Goal: Information Seeking & Learning: Learn about a topic

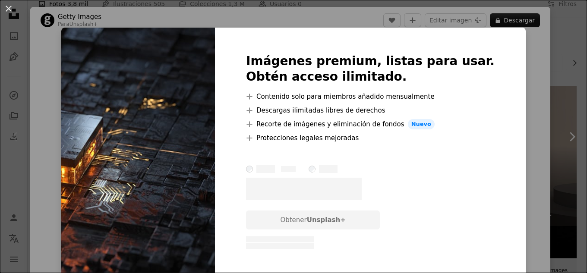
scroll to position [130, 0]
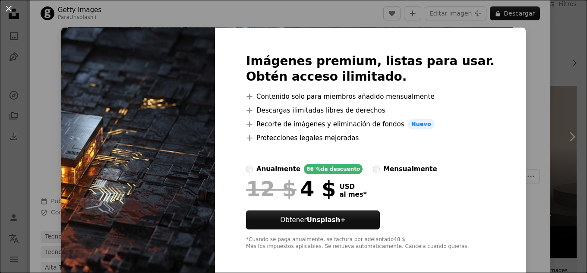
click at [154, 104] on img at bounding box center [138, 152] width 154 height 249
click at [496, 66] on div "Imágenes premium, listas para usar. Obtén acceso ilimitado. A plus sign Conteni…" at bounding box center [370, 152] width 311 height 249
click at [512, 67] on div "An X shape Imágenes premium, listas para usar. Obtén acceso ilimitado. A plus s…" at bounding box center [293, 136] width 587 height 273
click at [512, 67] on div "Zoom in" at bounding box center [290, 33] width 520 height 259
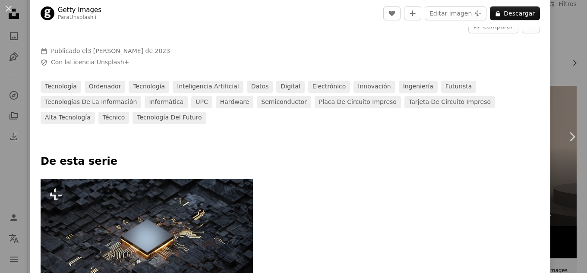
scroll to position [302, 0]
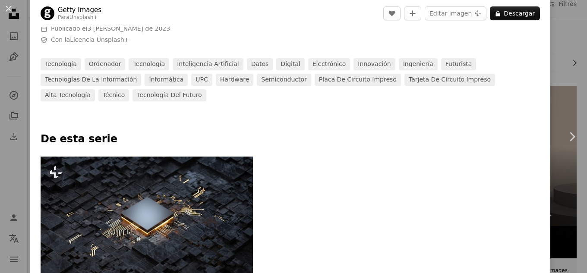
click at [188, 157] on img at bounding box center [147, 217] width 212 height 120
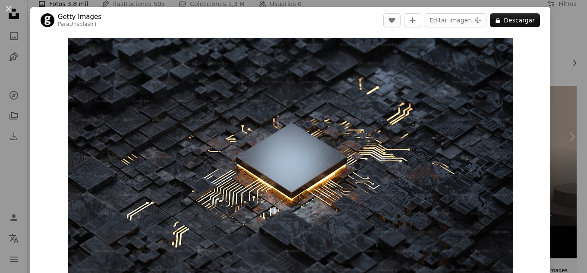
click at [7, 8] on button "An X shape" at bounding box center [8, 8] width 10 height 10
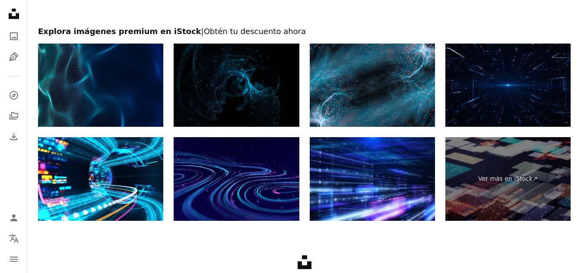
scroll to position [1511, 0]
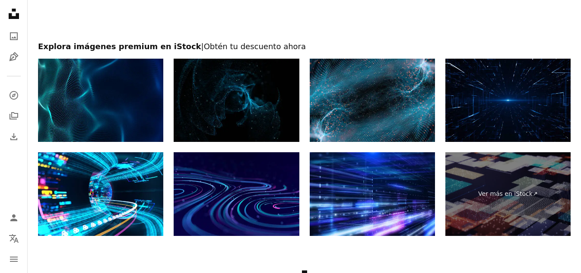
click at [192, 78] on img at bounding box center [236, 101] width 125 height 84
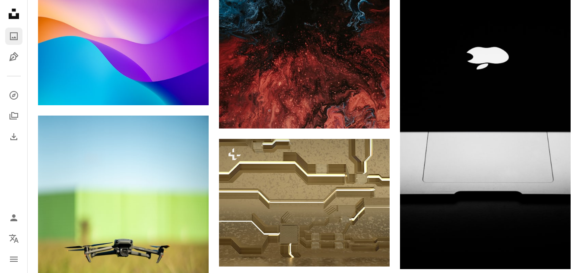
scroll to position [820, 0]
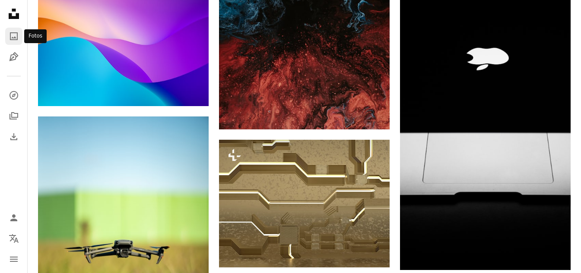
click at [15, 33] on icon "Fotos" at bounding box center [14, 36] width 8 height 8
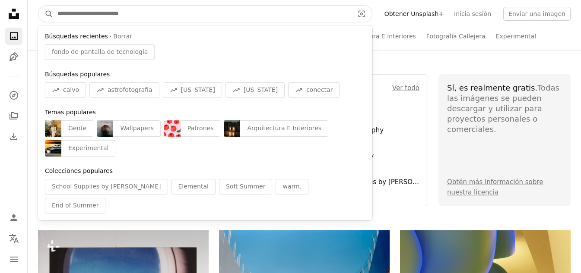
click at [205, 7] on input "Encuentra imágenes en todo el sitio" at bounding box center [202, 14] width 298 height 16
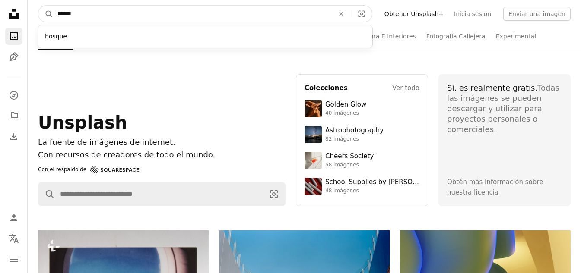
type input "******"
click at [38, 6] on button "A magnifying glass" at bounding box center [45, 14] width 15 height 16
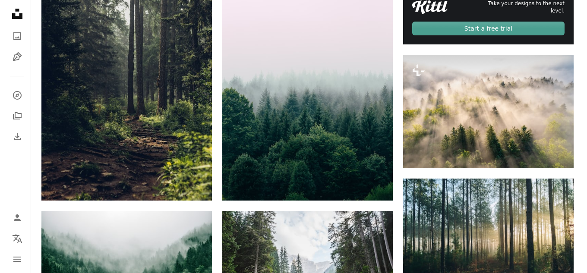
scroll to position [475, 0]
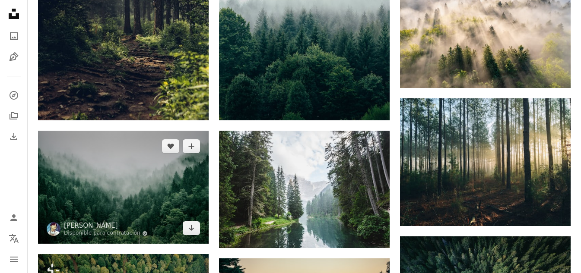
click at [106, 184] on img at bounding box center [123, 187] width 171 height 113
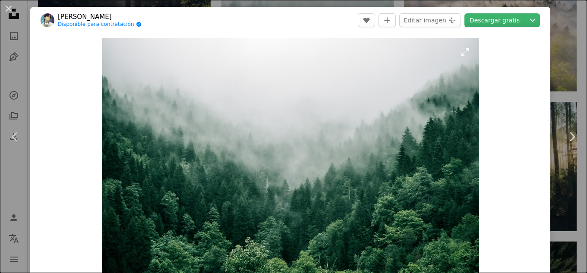
scroll to position [43, 0]
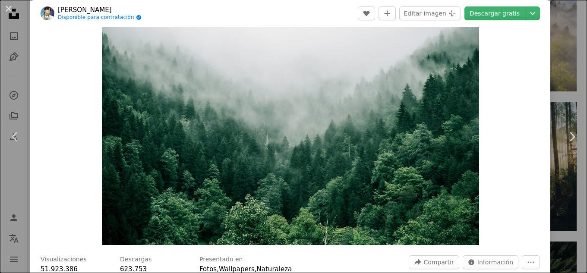
click at [262, 96] on img "Ampliar en esta imagen" at bounding box center [290, 120] width 377 height 250
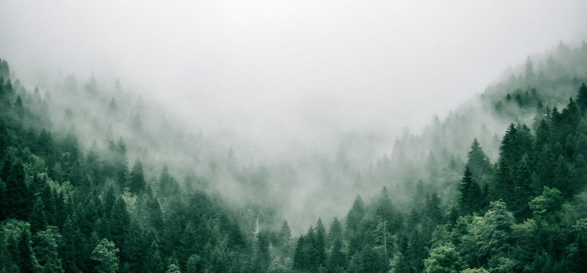
scroll to position [54, 0]
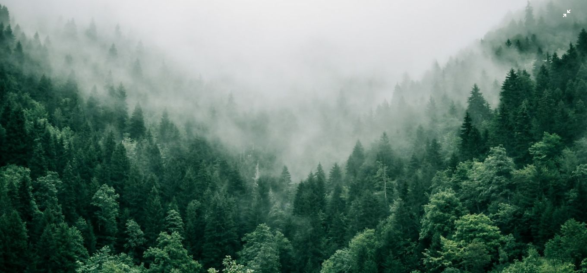
click at [557, 16] on img "Reducir el zoom en esta imagen" at bounding box center [294, 140] width 588 height 391
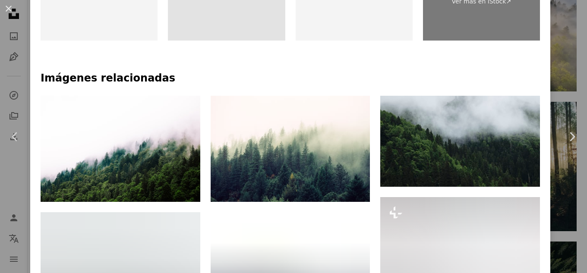
scroll to position [556, 0]
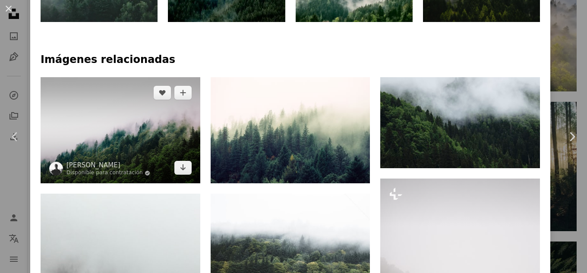
click at [177, 118] on img at bounding box center [121, 130] width 160 height 106
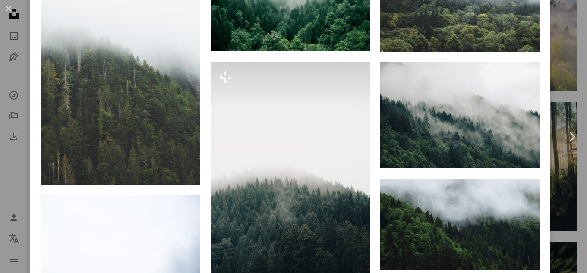
scroll to position [648, 0]
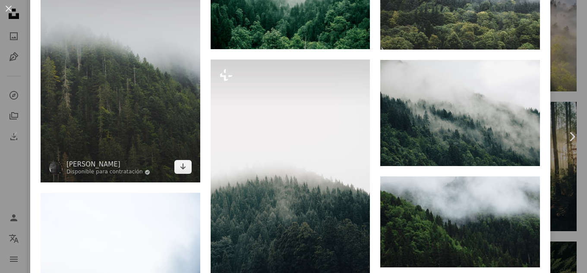
click at [172, 94] on img at bounding box center [121, 62] width 160 height 239
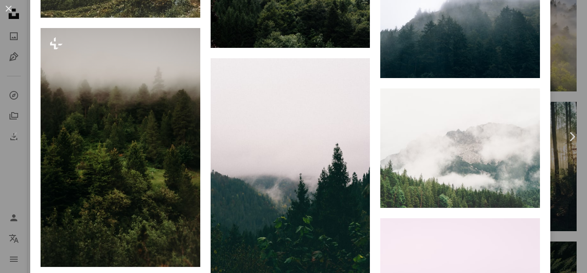
scroll to position [2029, 0]
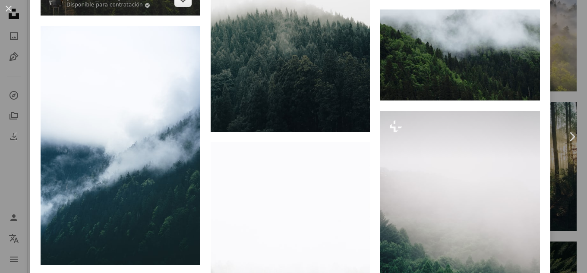
scroll to position [820, 0]
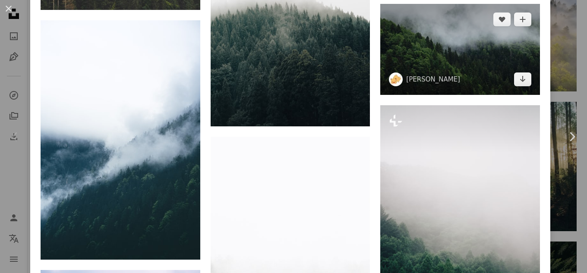
click at [404, 31] on img at bounding box center [460, 49] width 160 height 91
